Goal: Manage account settings

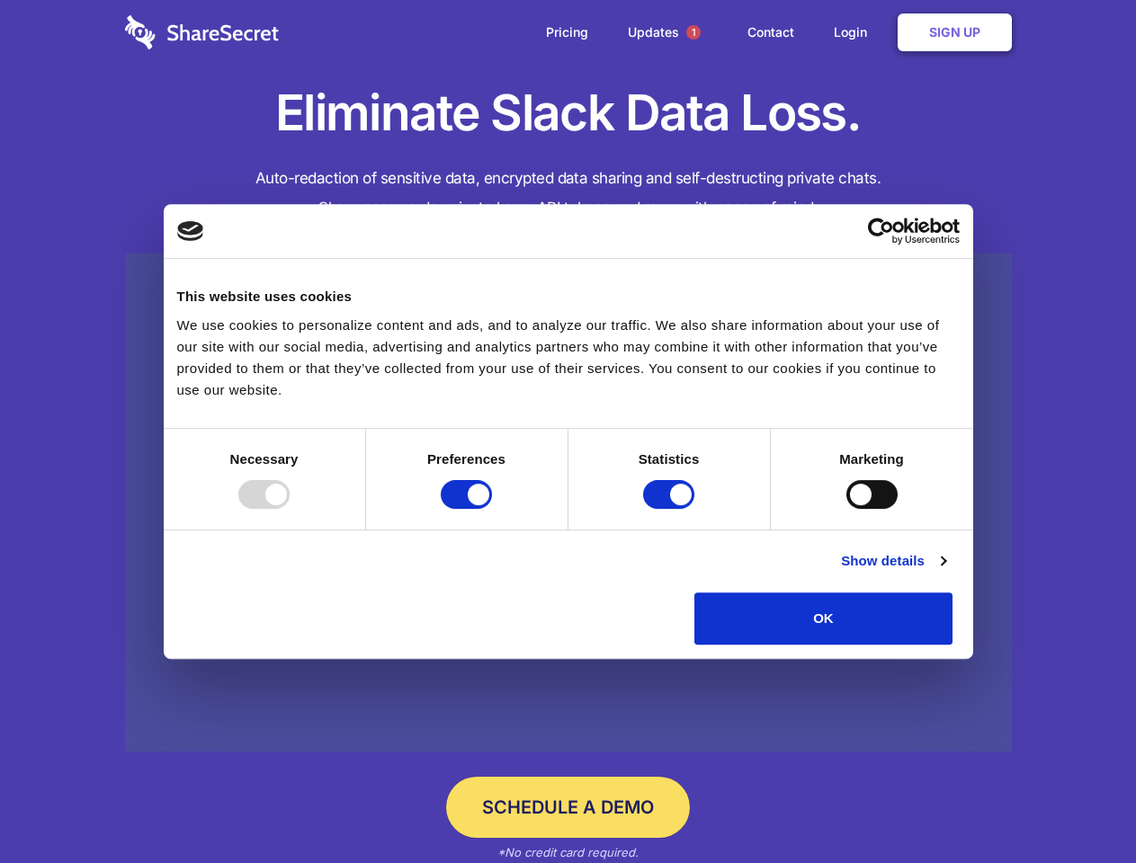
click at [290, 509] on div at bounding box center [263, 494] width 51 height 29
click at [492, 509] on input "Preferences" at bounding box center [466, 494] width 51 height 29
checkbox input "false"
click at [671, 509] on input "Statistics" at bounding box center [668, 494] width 51 height 29
checkbox input "false"
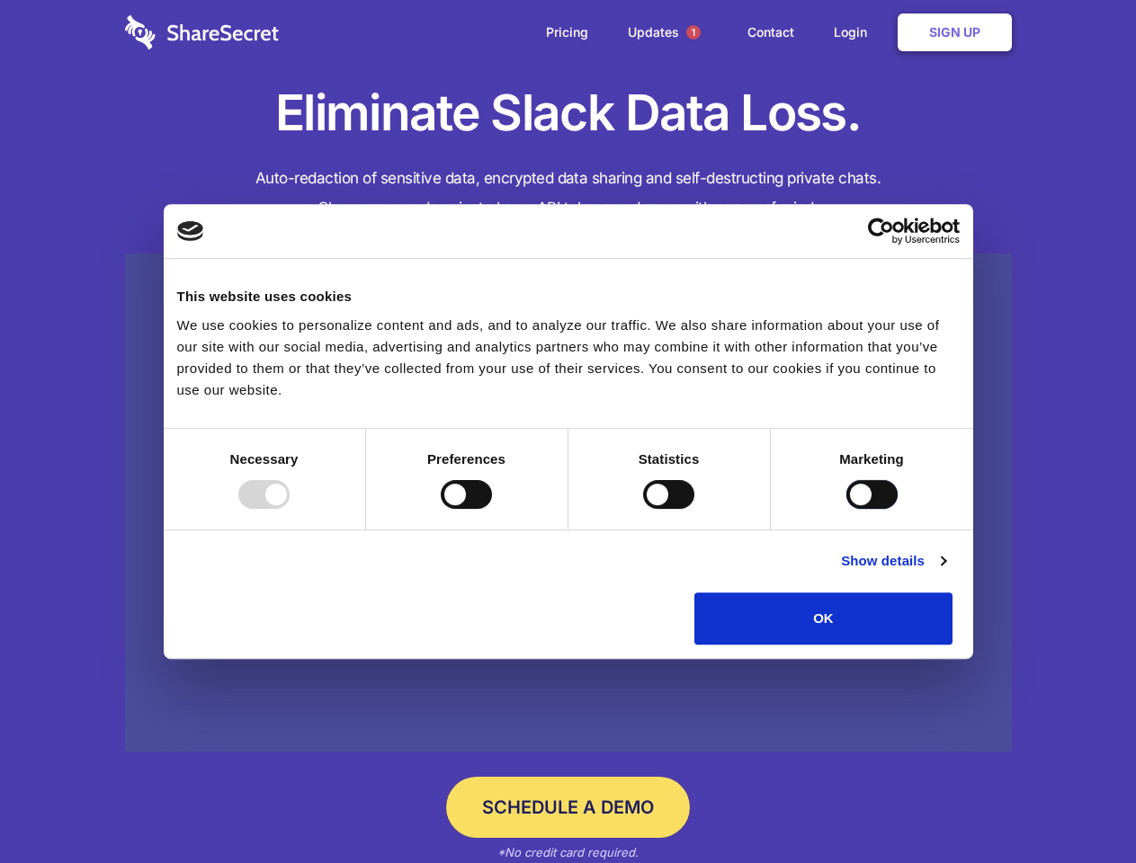
click at [846, 509] on input "Marketing" at bounding box center [871, 494] width 51 height 29
checkbox input "true"
